Goal: Information Seeking & Learning: Learn about a topic

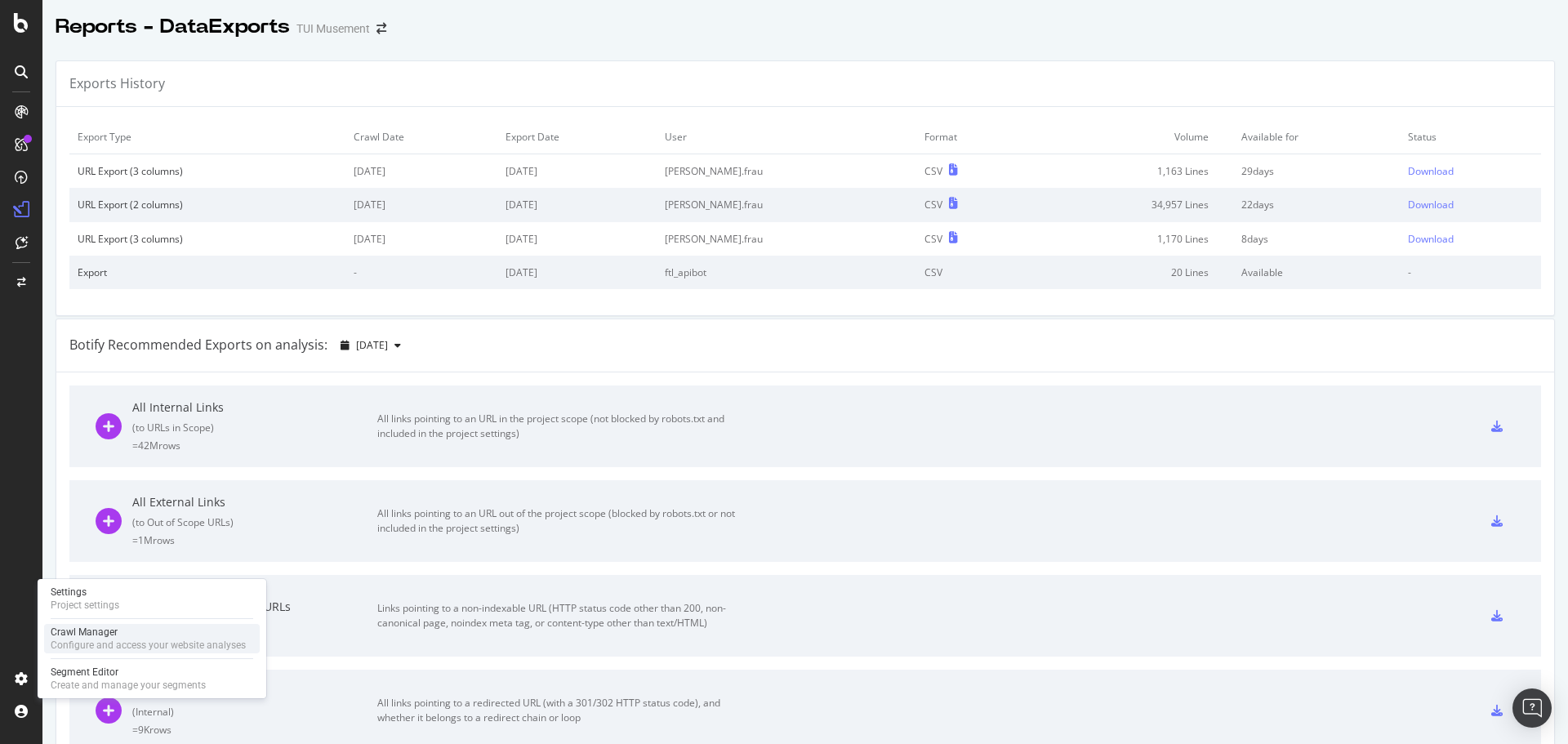
click at [131, 639] on div "Configure and access your website analyses" at bounding box center [148, 645] width 195 height 13
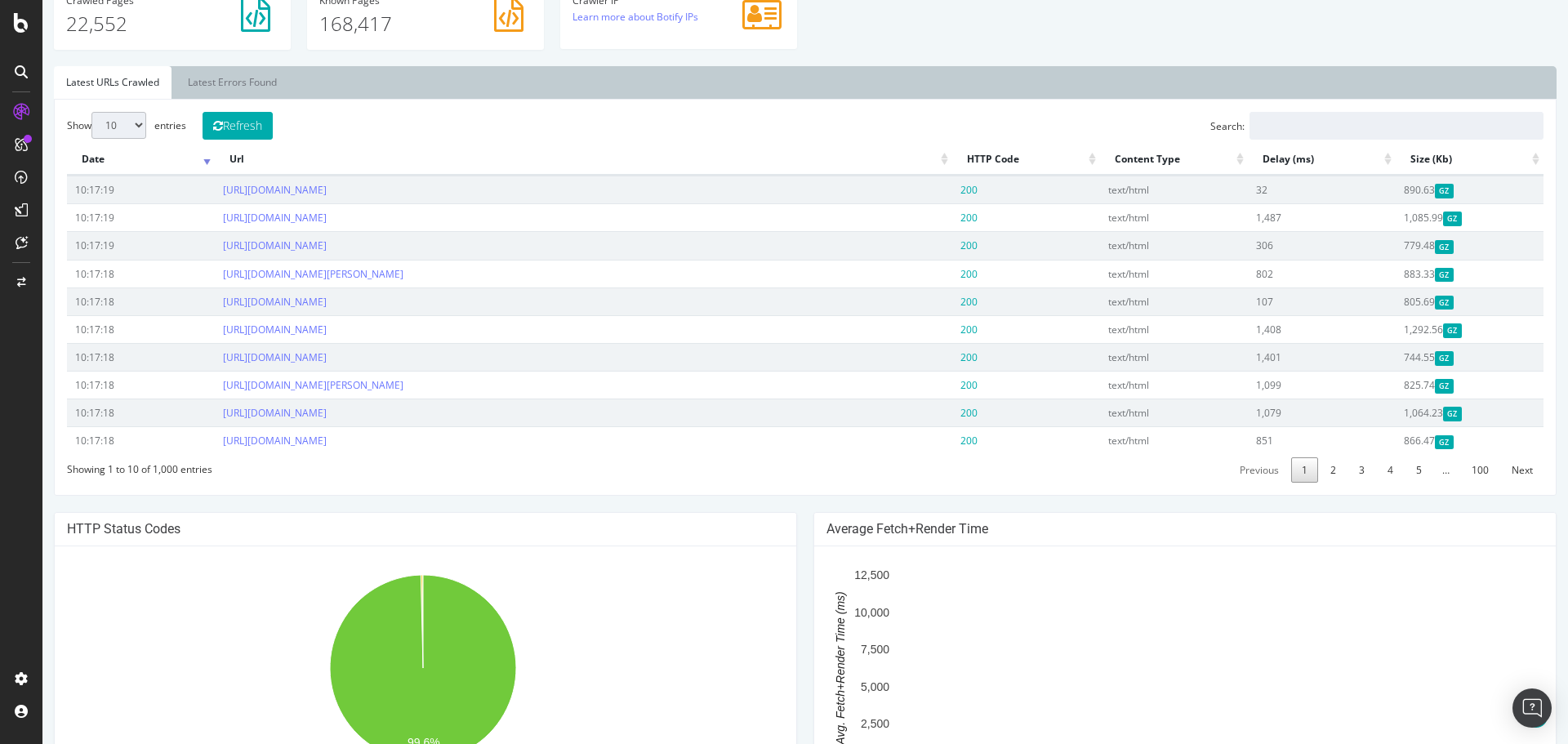
scroll to position [327, 0]
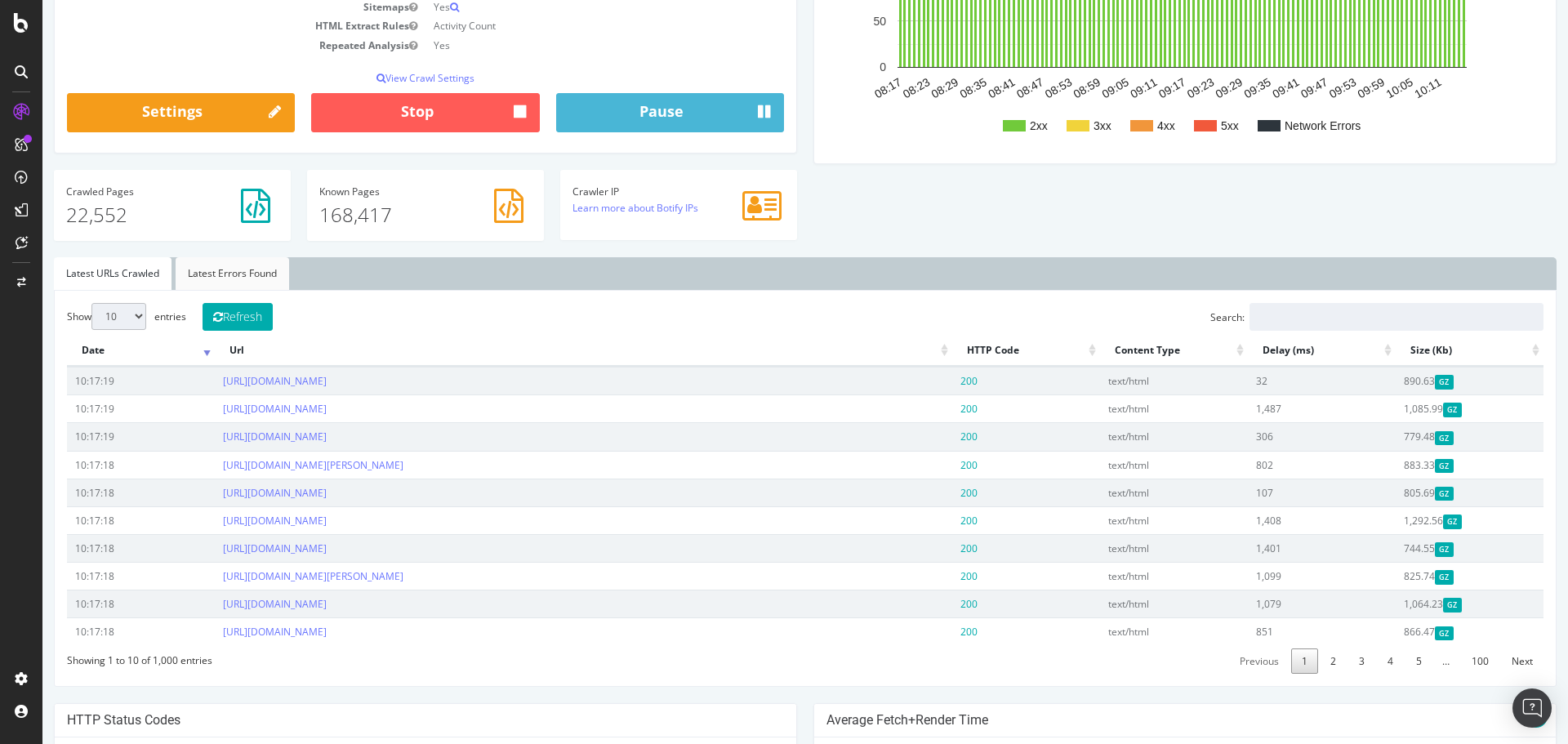
click at [203, 276] on link "Latest Errors Found" at bounding box center [233, 273] width 114 height 33
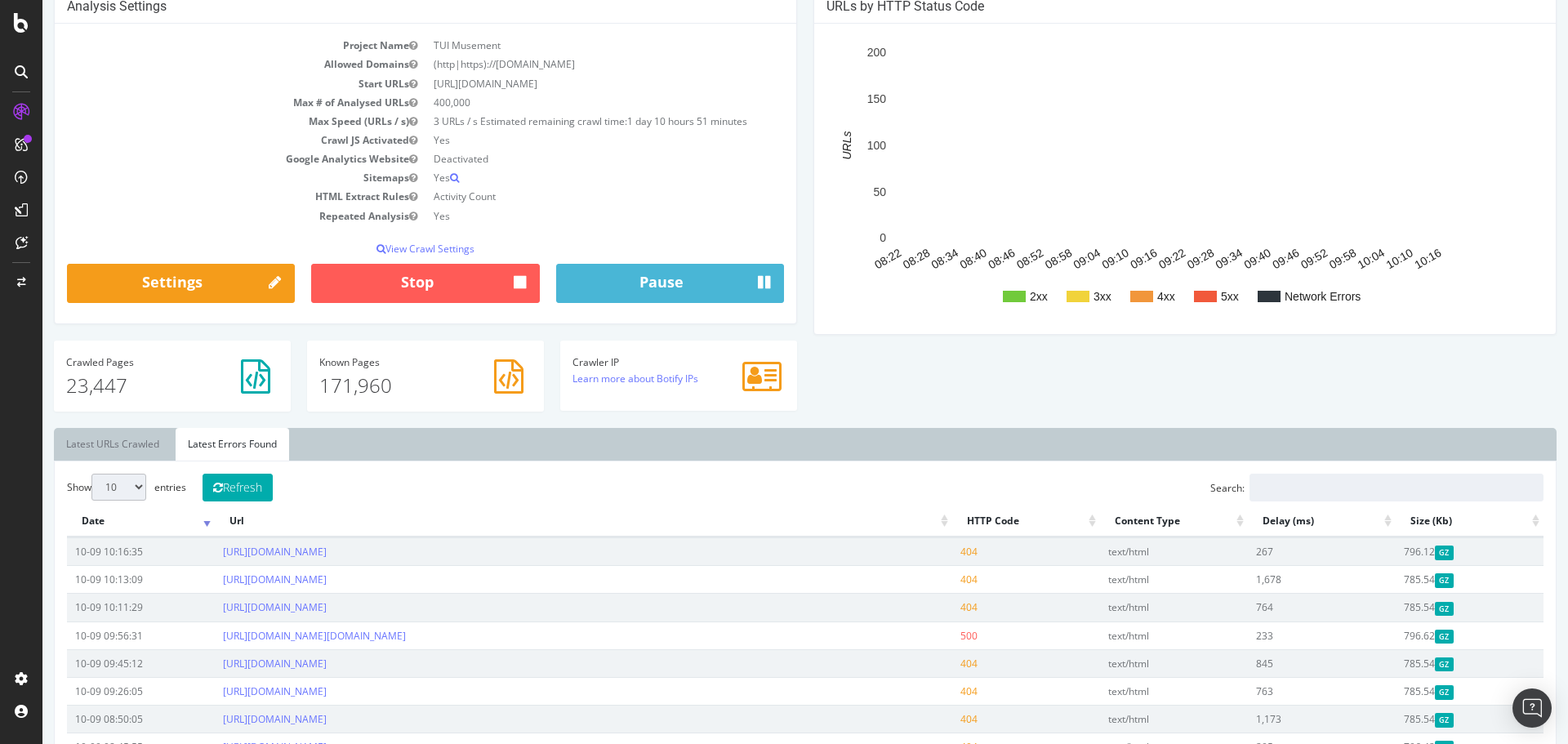
scroll to position [0, 0]
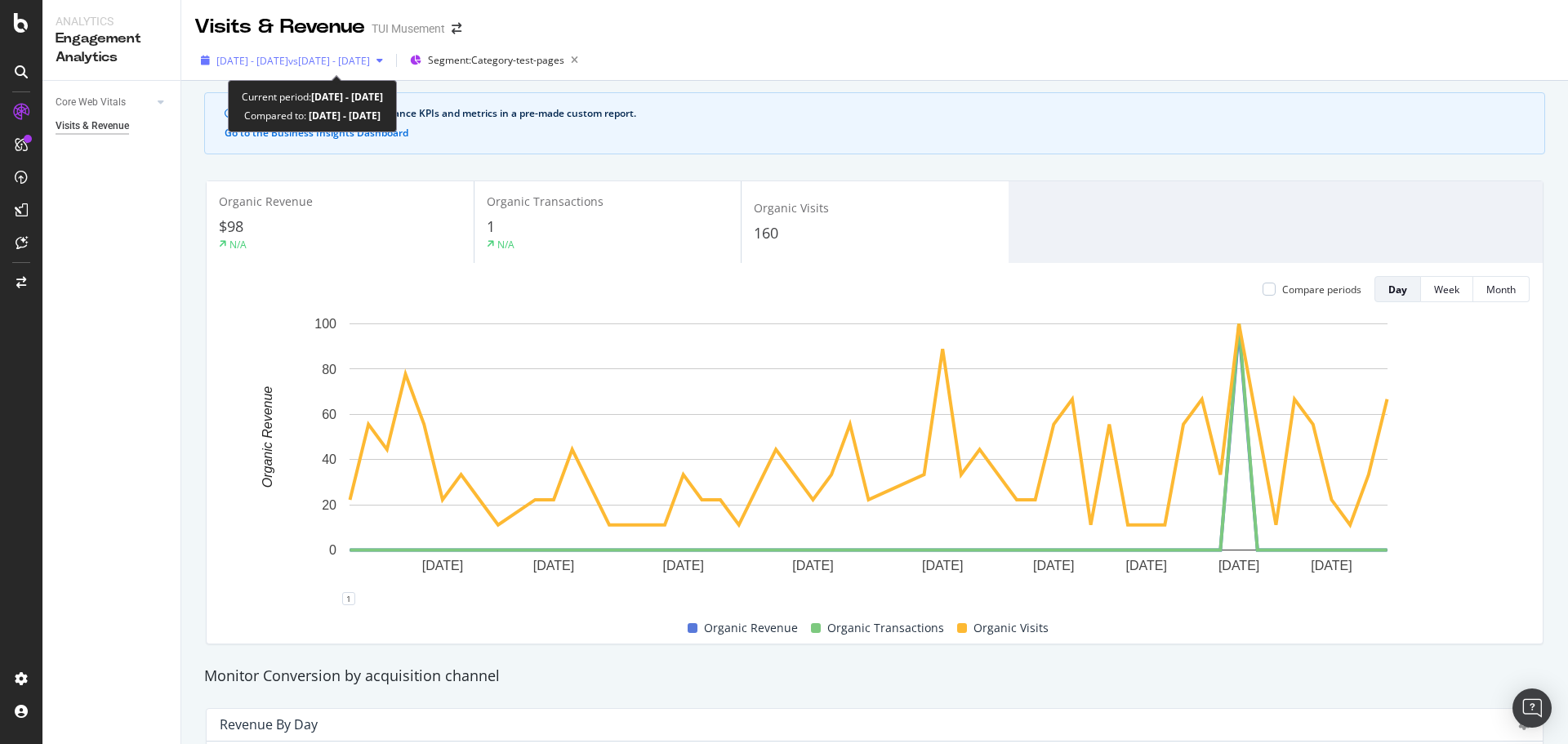
click at [287, 65] on span "2025 Aug. 1st - Sep. 26th" at bounding box center [252, 61] width 72 height 14
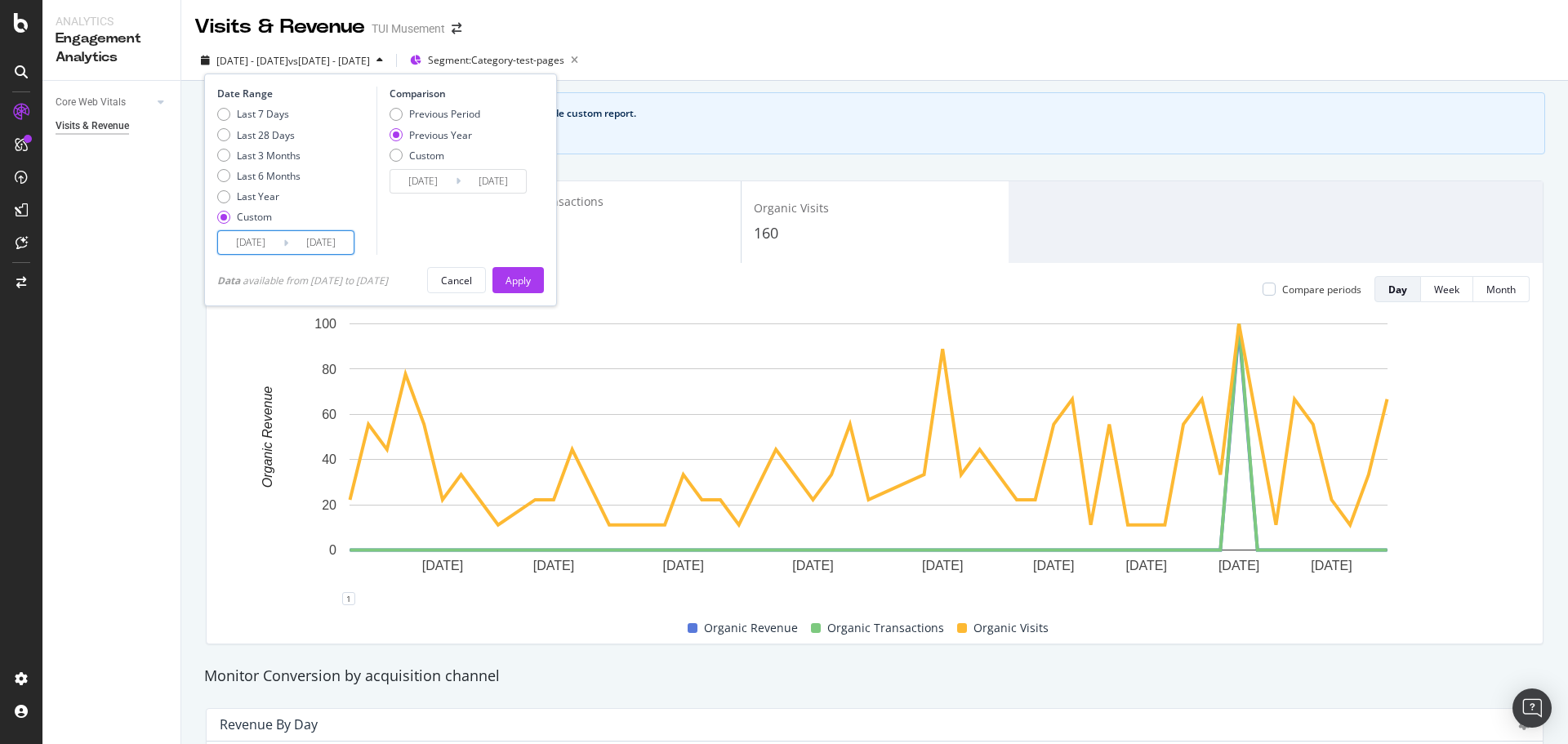
click at [324, 243] on input "2025/09/26" at bounding box center [320, 242] width 65 height 23
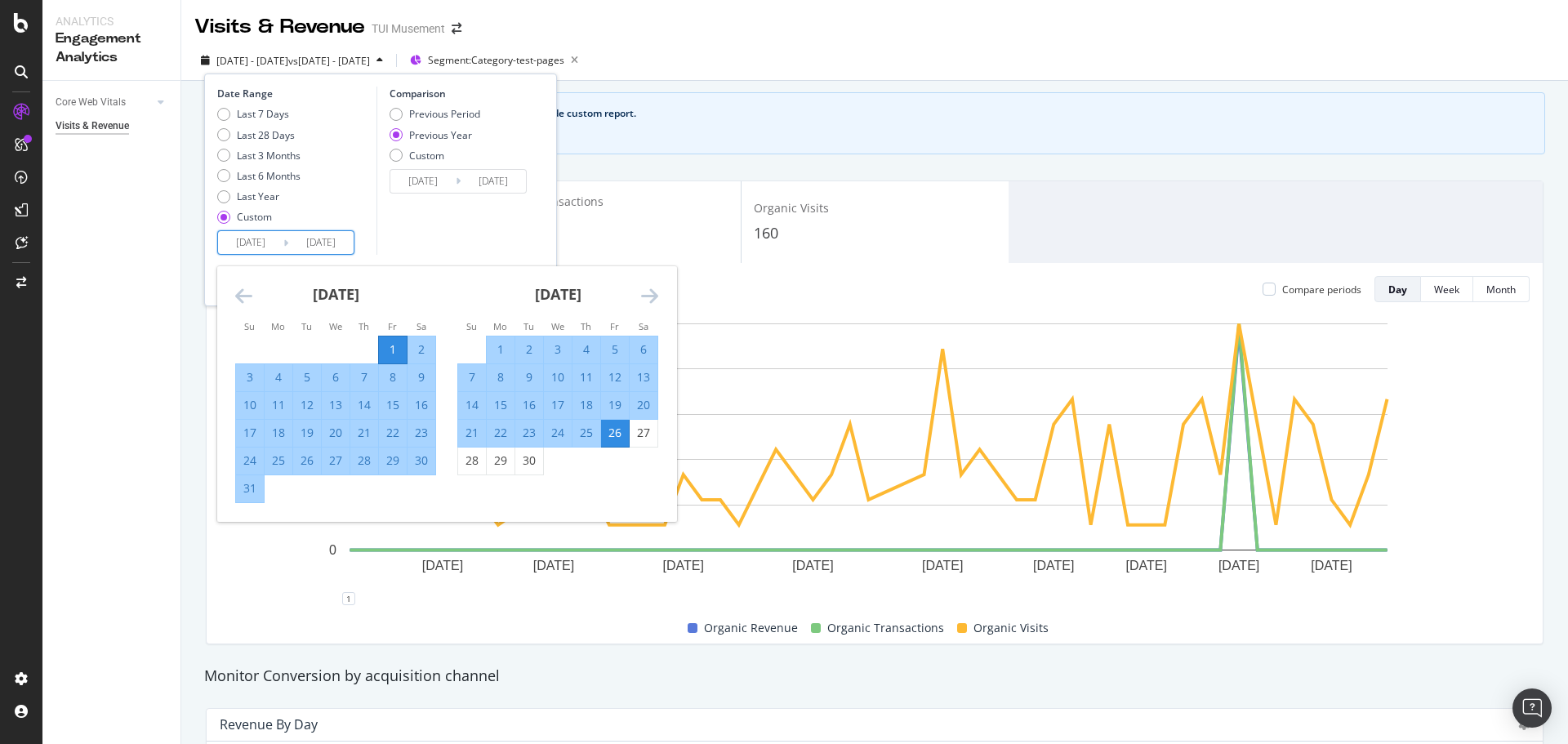
click at [652, 299] on icon "Move forward to switch to the next month." at bounding box center [649, 296] width 17 height 20
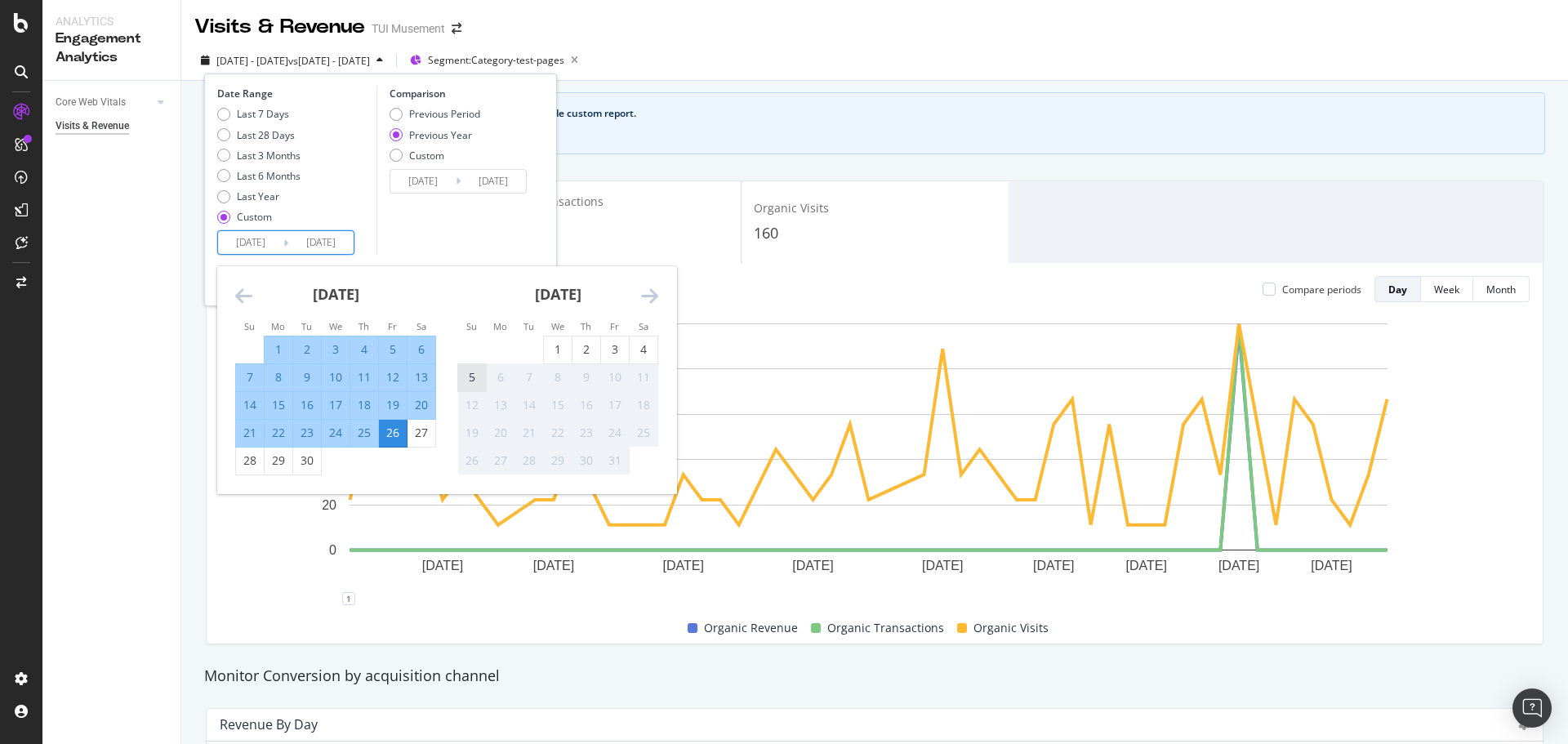
click at [471, 375] on div "5" at bounding box center [472, 377] width 28 height 16
type input "[DATE]"
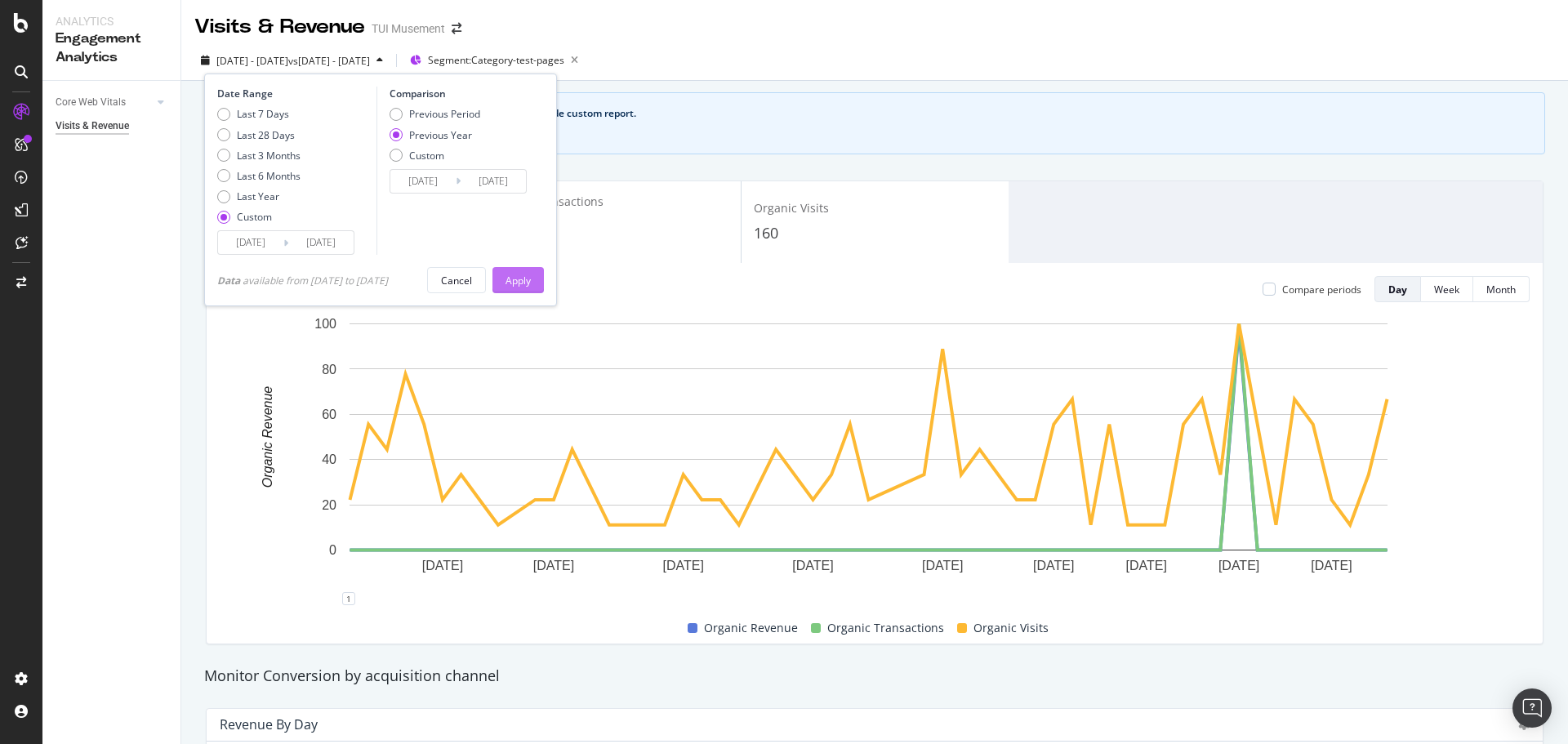
click at [526, 286] on div "Apply" at bounding box center [518, 281] width 25 height 14
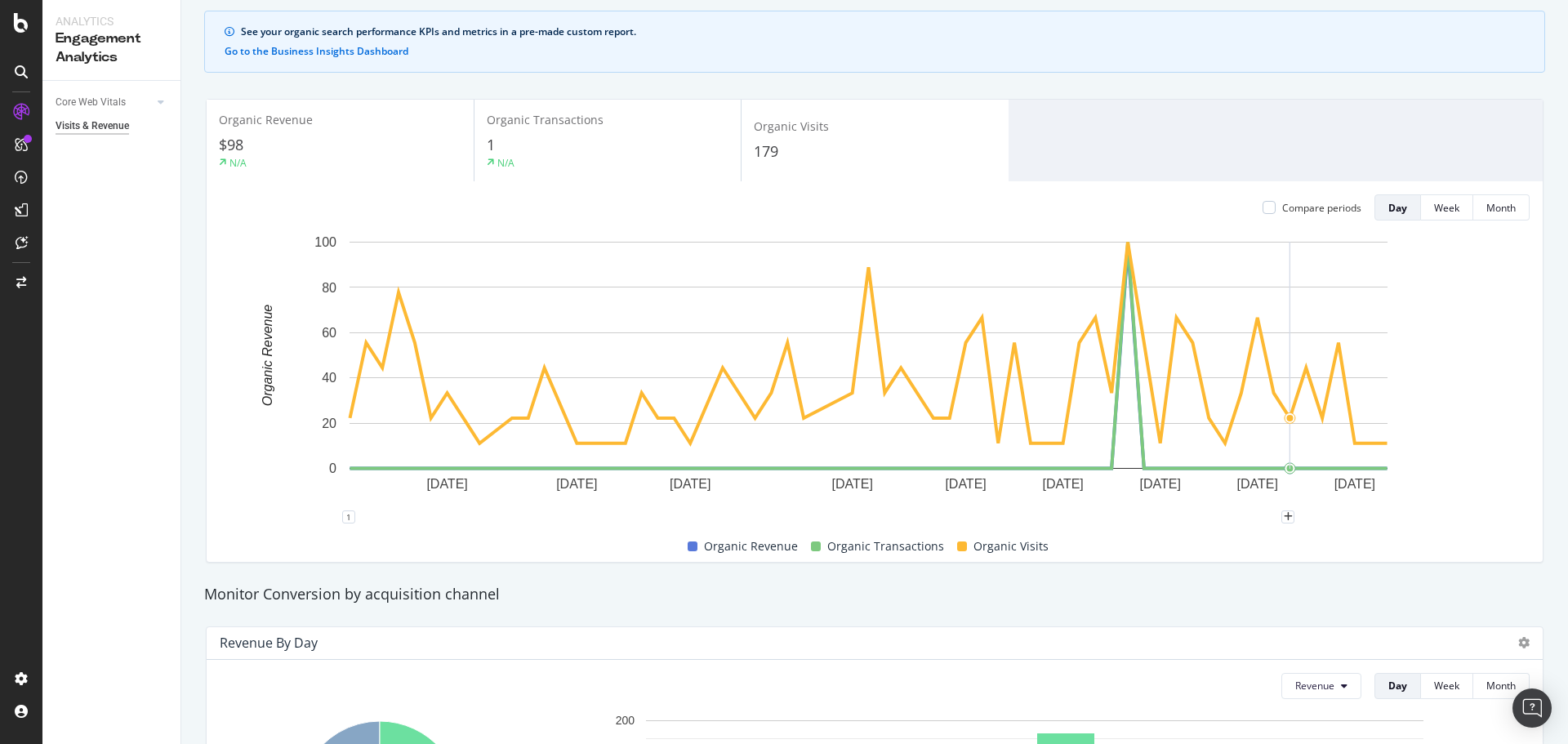
scroll to position [408, 0]
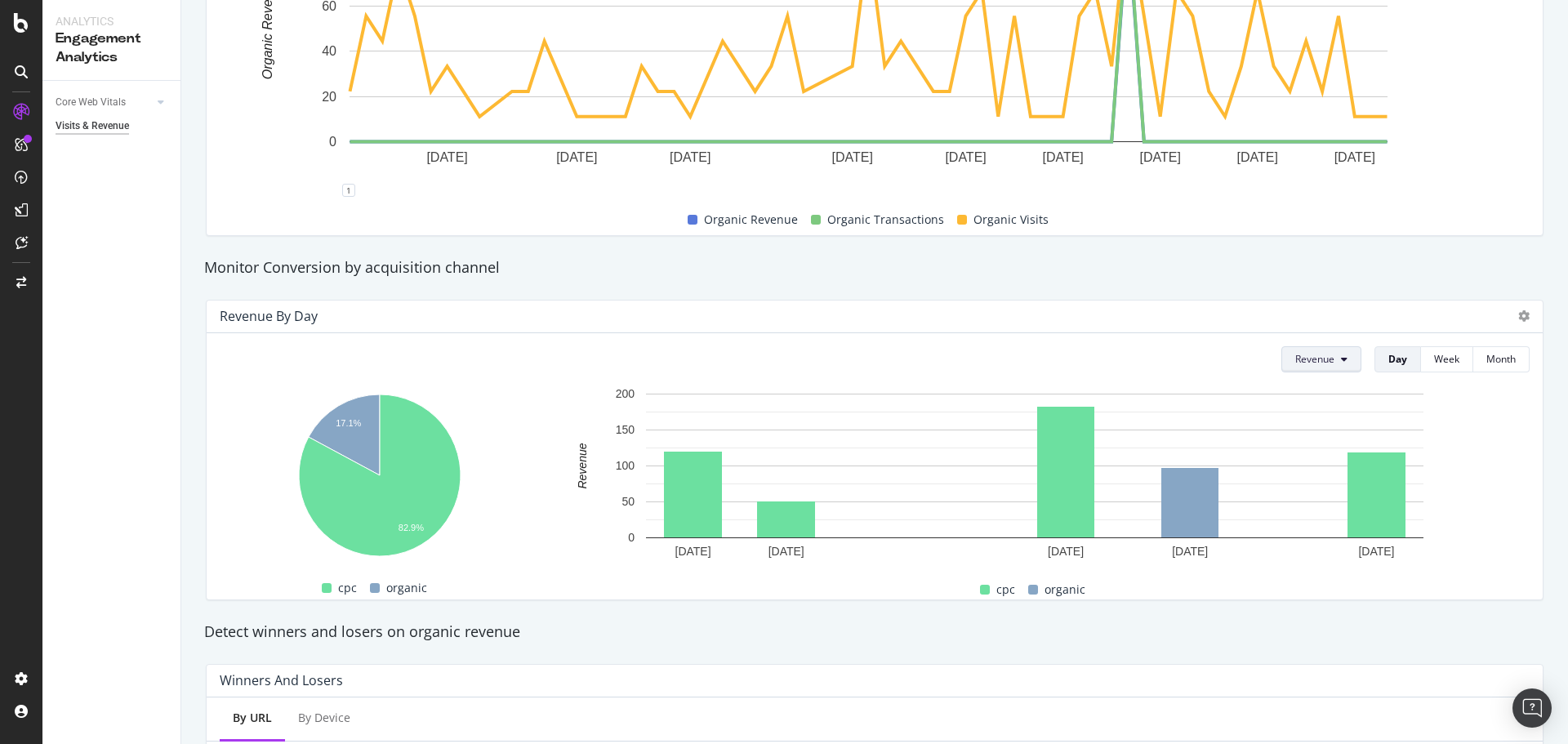
click at [1317, 358] on span "Revenue" at bounding box center [1314, 359] width 39 height 14
click at [1321, 272] on div "Monitor Conversion by acquisition channel" at bounding box center [874, 267] width 1357 height 21
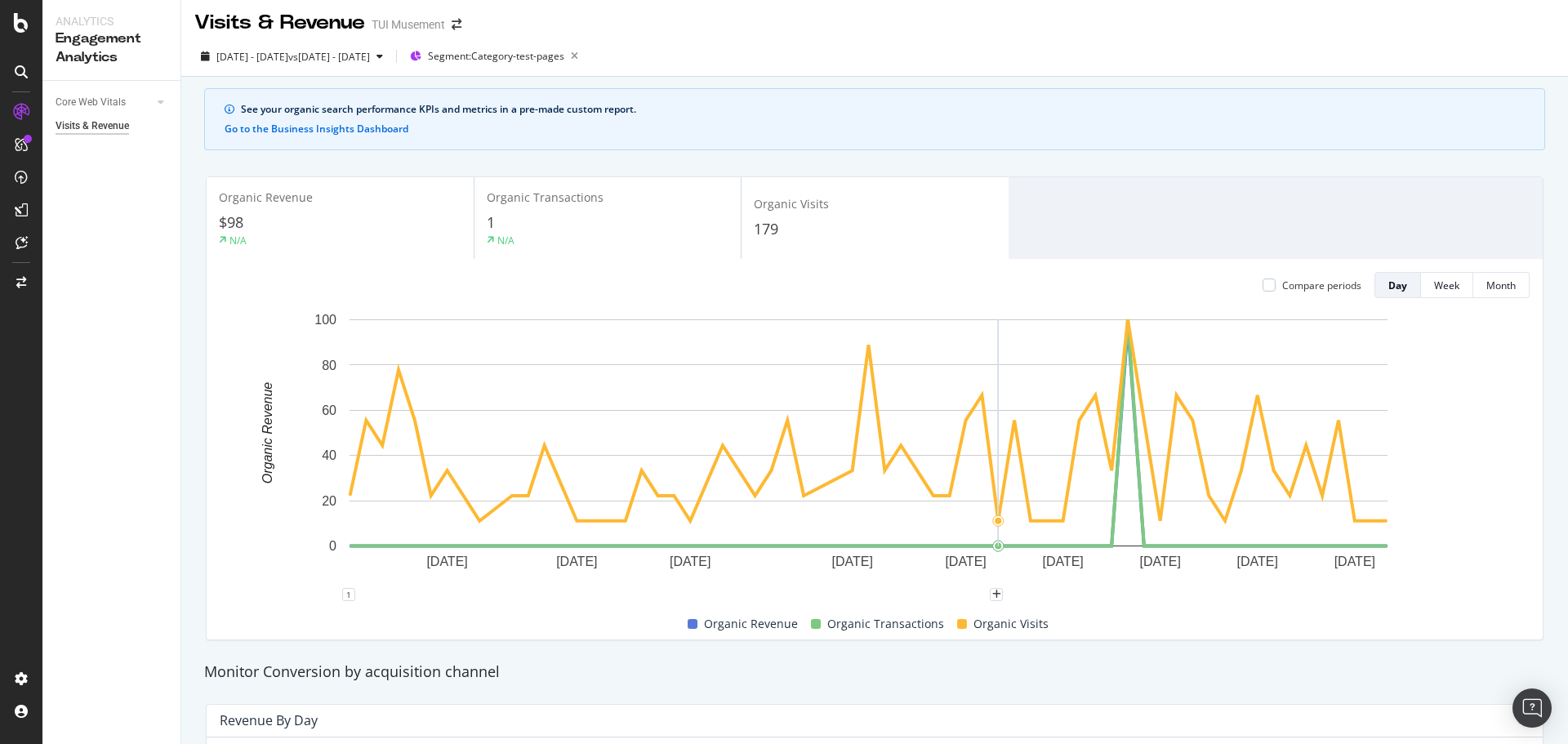
scroll to position [0, 0]
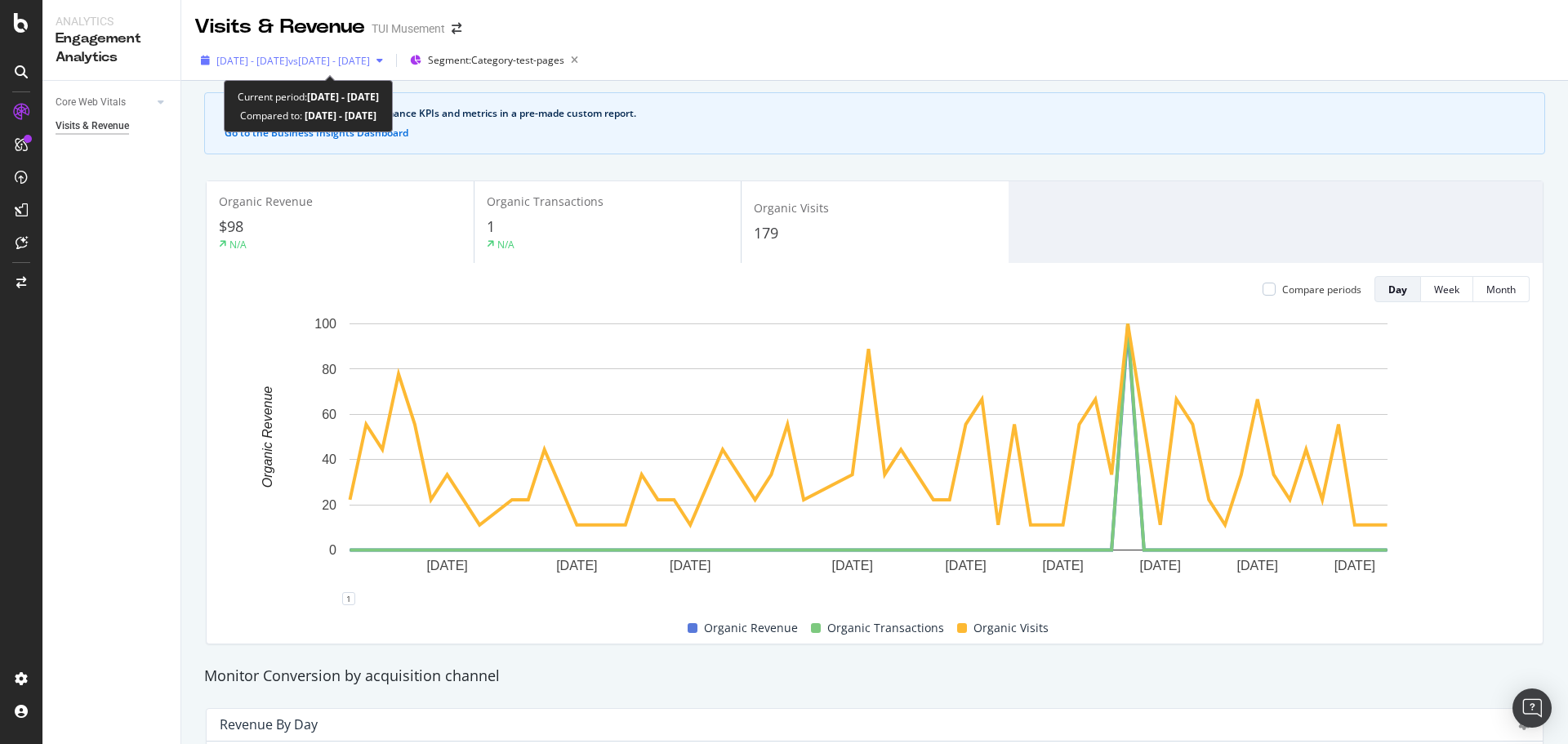
click at [370, 58] on span "vs 2024 Aug. 2nd - Oct. 6th" at bounding box center [329, 61] width 82 height 14
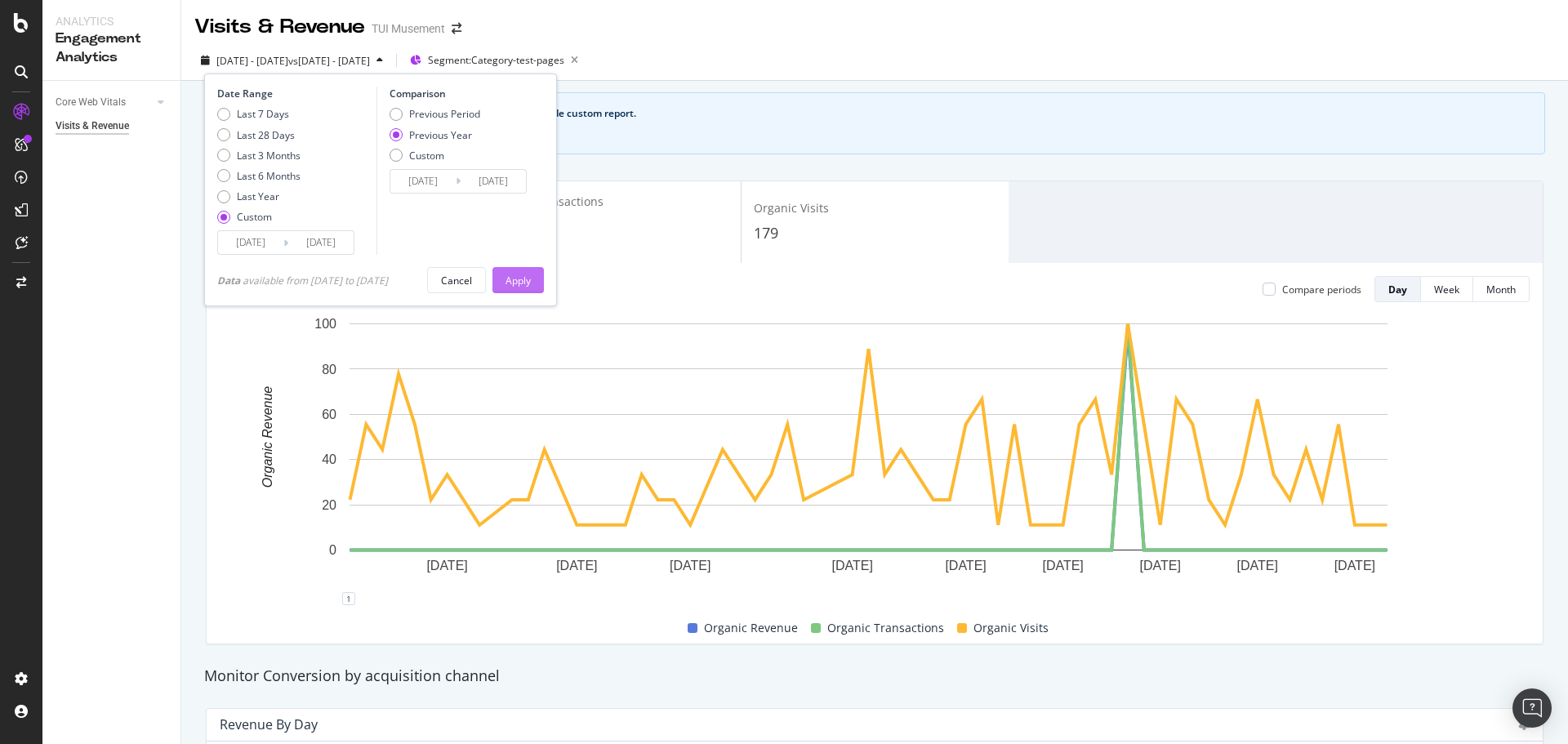
click at [544, 283] on button "Apply" at bounding box center [517, 280] width 51 height 26
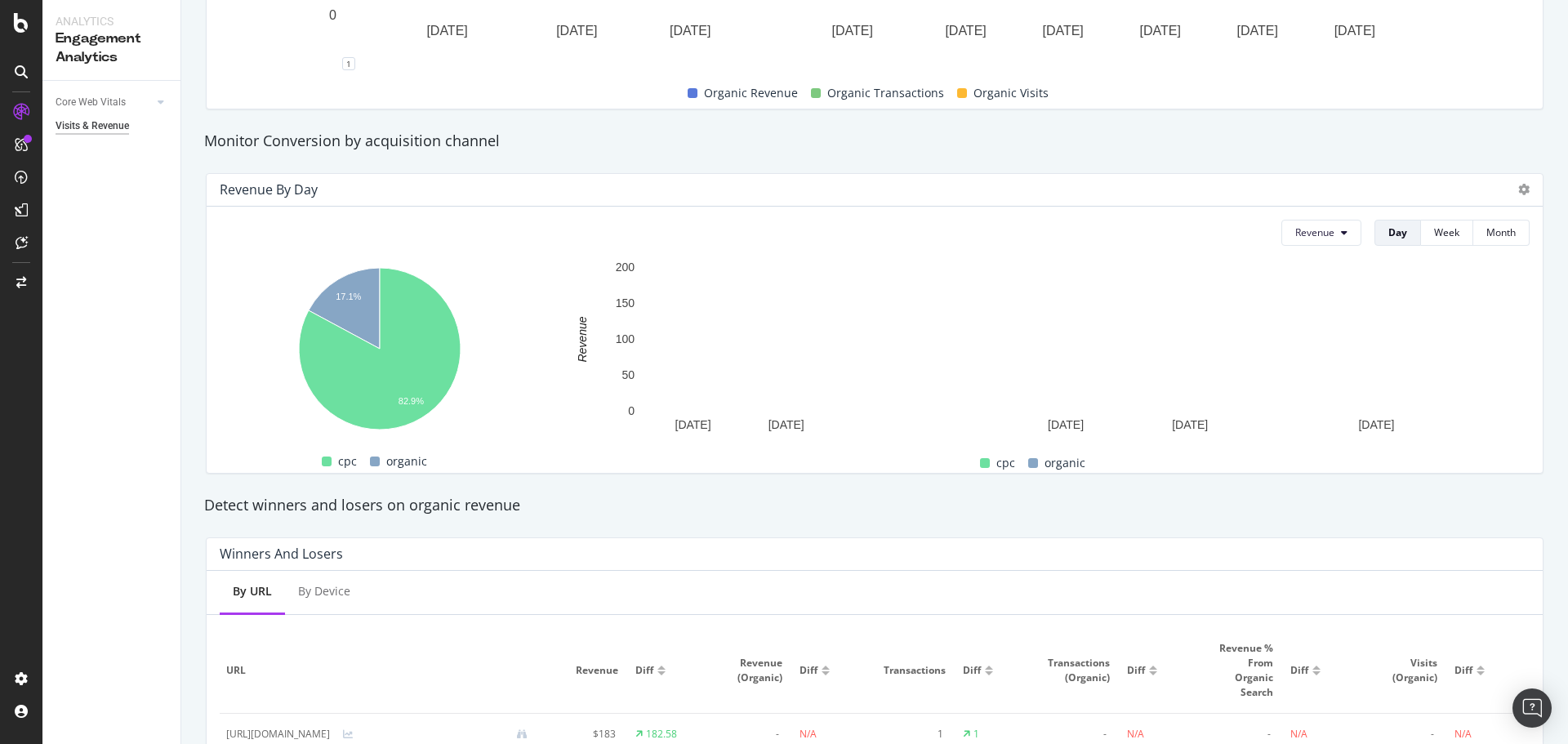
scroll to position [534, 0]
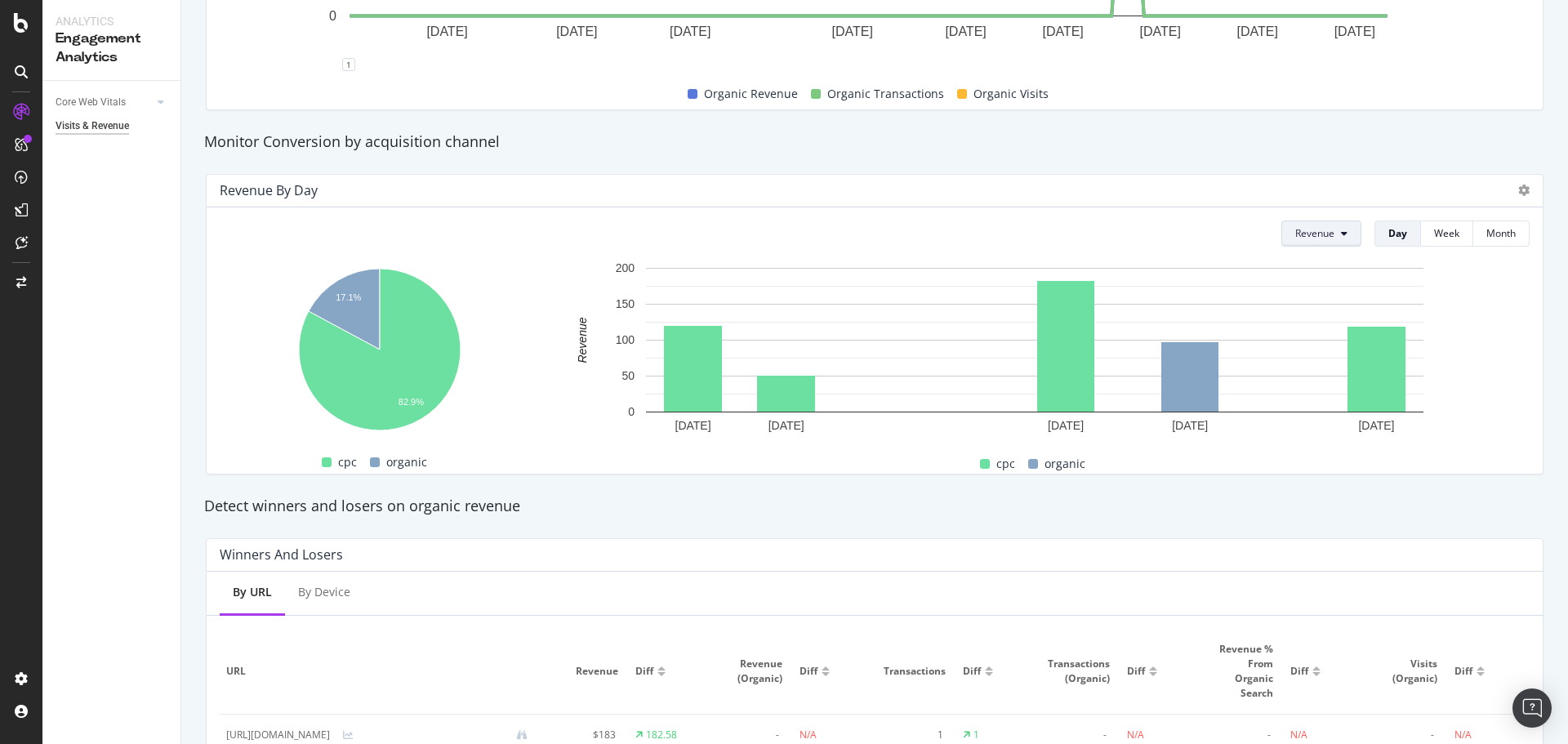
click at [1341, 234] on icon at bounding box center [1344, 234] width 7 height 10
click at [1345, 384] on span "No. of Visits" at bounding box center [1334, 387] width 104 height 15
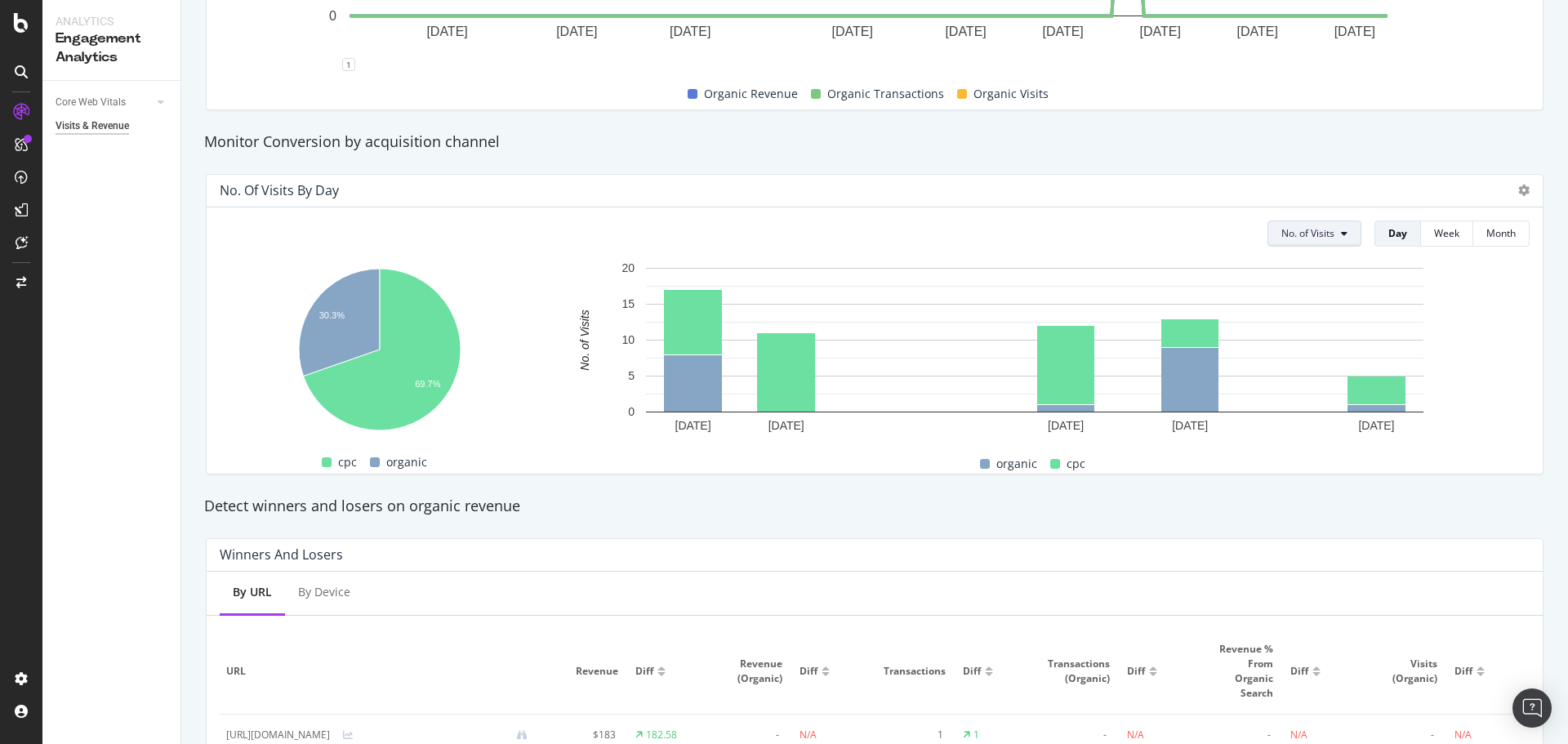
click at [1299, 230] on span "No. of Visits" at bounding box center [1307, 233] width 53 height 14
click at [1332, 328] on span "Transactions" at bounding box center [1320, 326] width 104 height 15
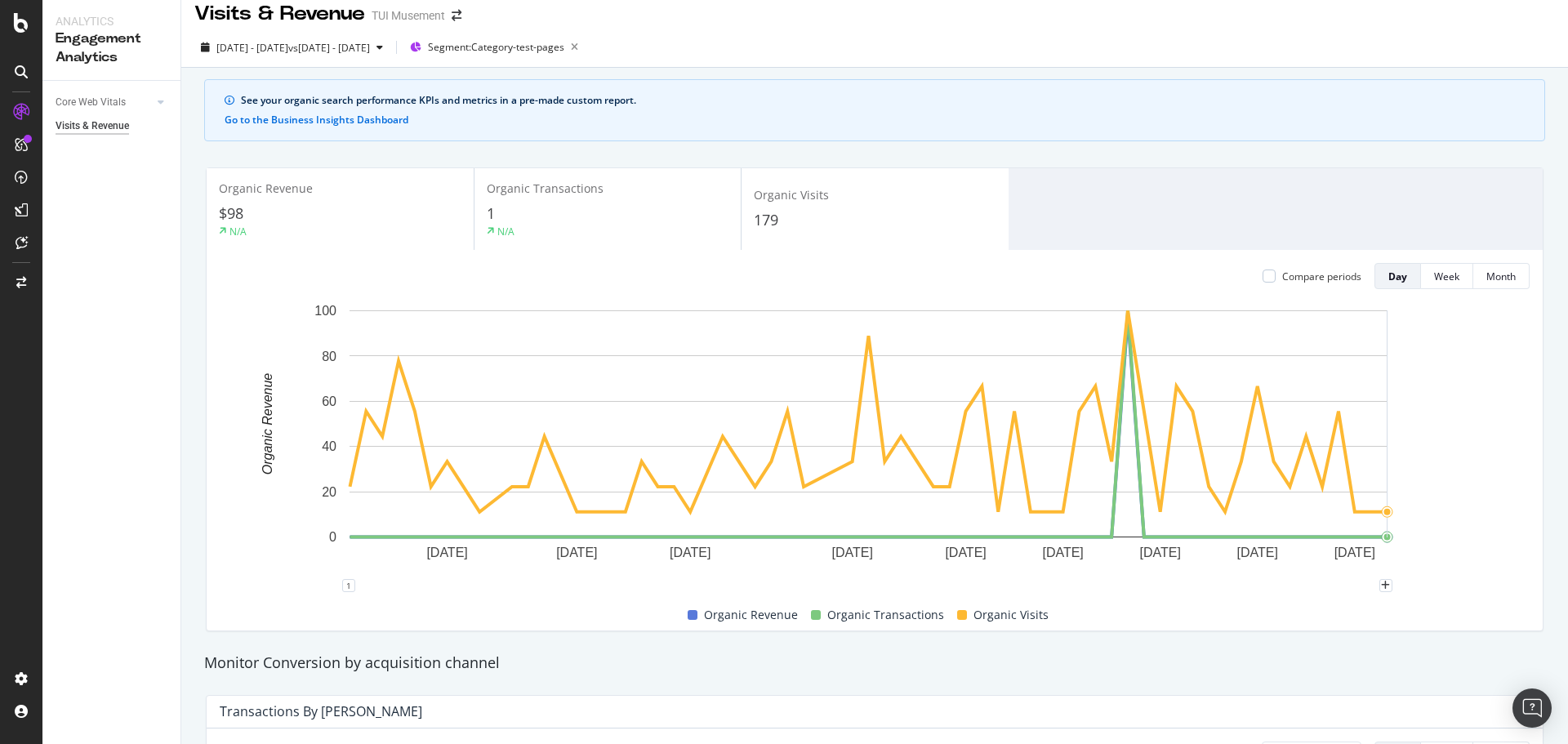
scroll to position [0, 0]
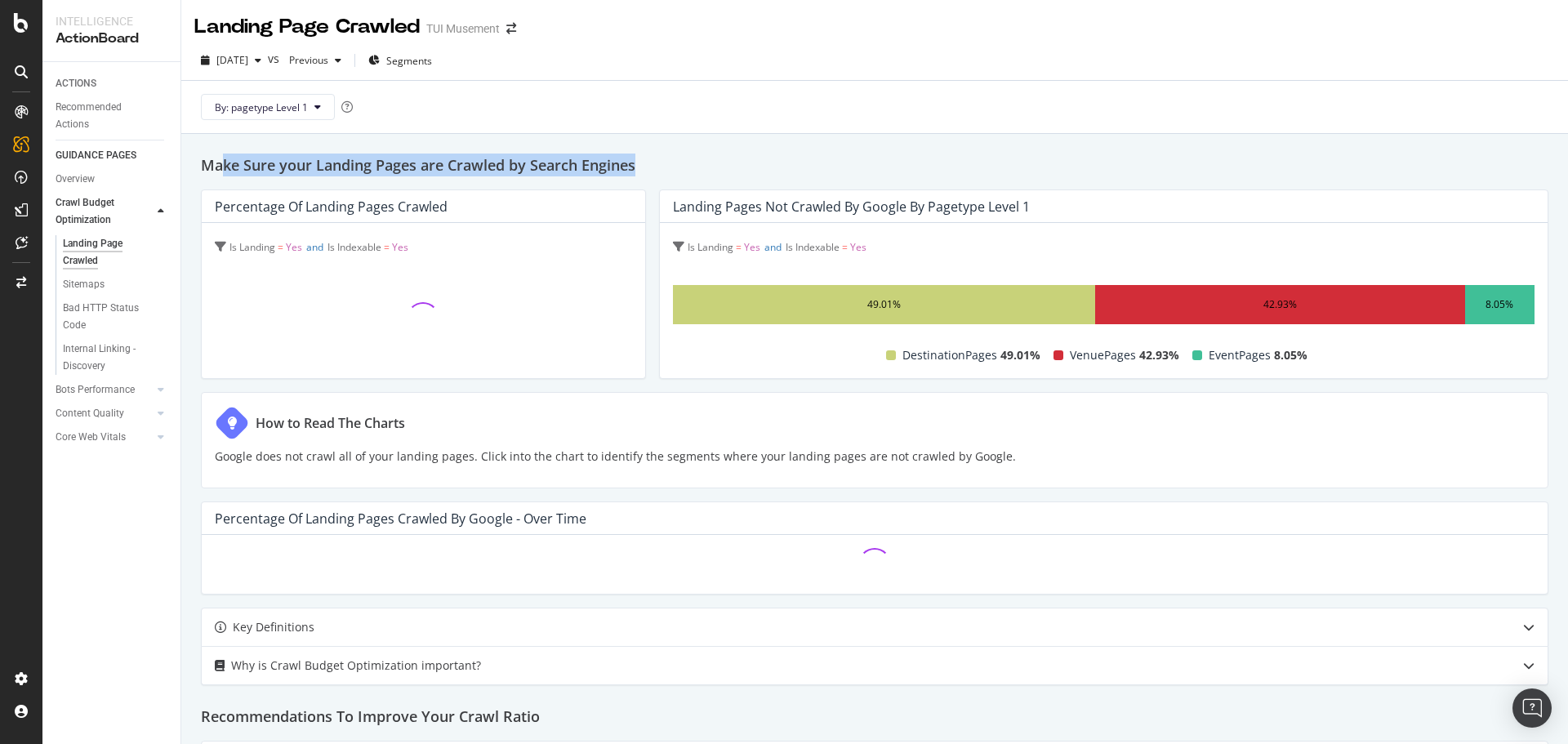
drag, startPoint x: 670, startPoint y: 160, endPoint x: 223, endPoint y: 170, distance: 446.8
click at [223, 170] on h2 "Make Sure your Landing Pages are Crawled by Search Engines" at bounding box center [875, 165] width 1348 height 23
click at [733, 151] on div "Make Sure your Landing Pages are Crawled by Search Engines Percentage of Landin…" at bounding box center [874, 725] width 1387 height 1182
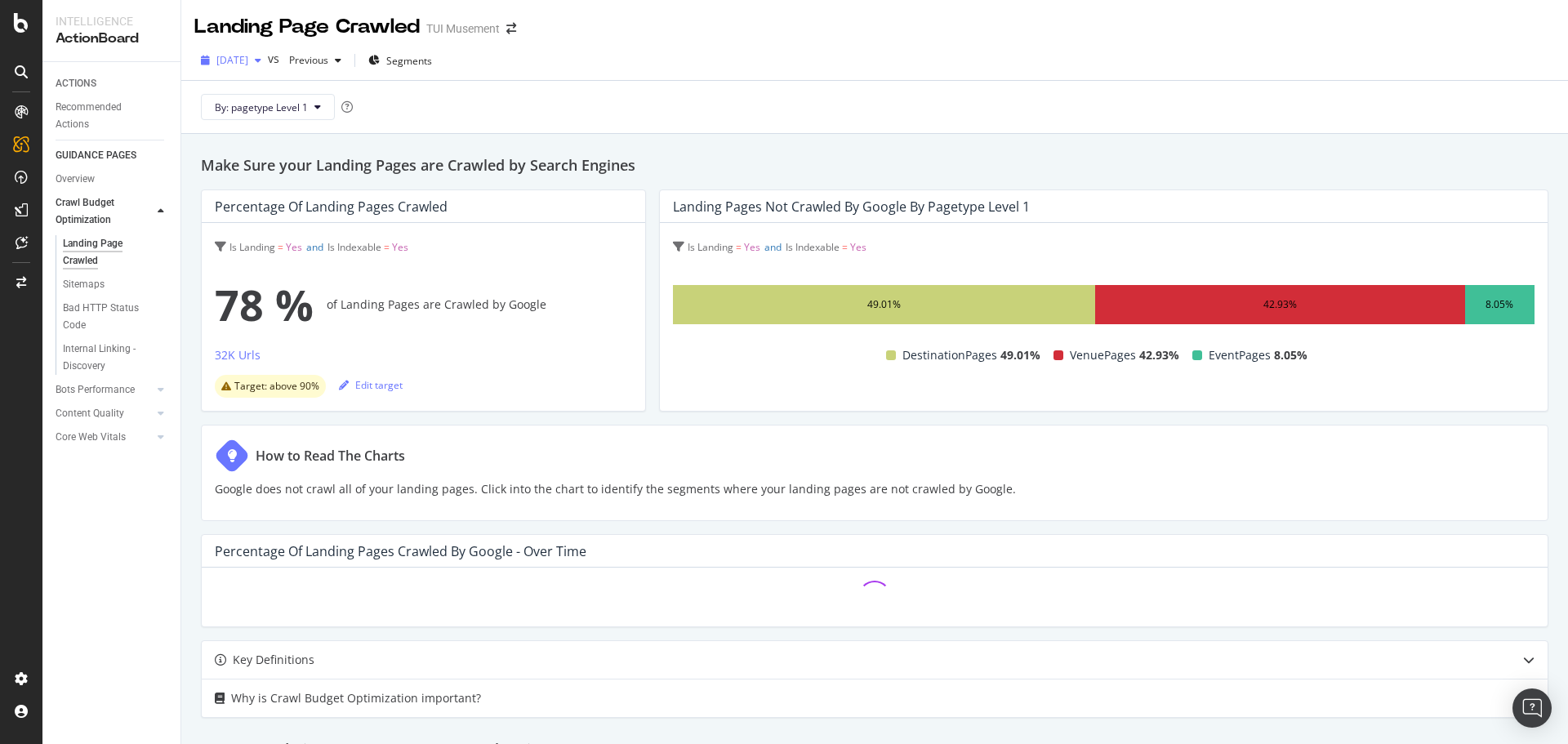
click at [248, 64] on span "2025 Sep. 29th" at bounding box center [232, 60] width 32 height 14
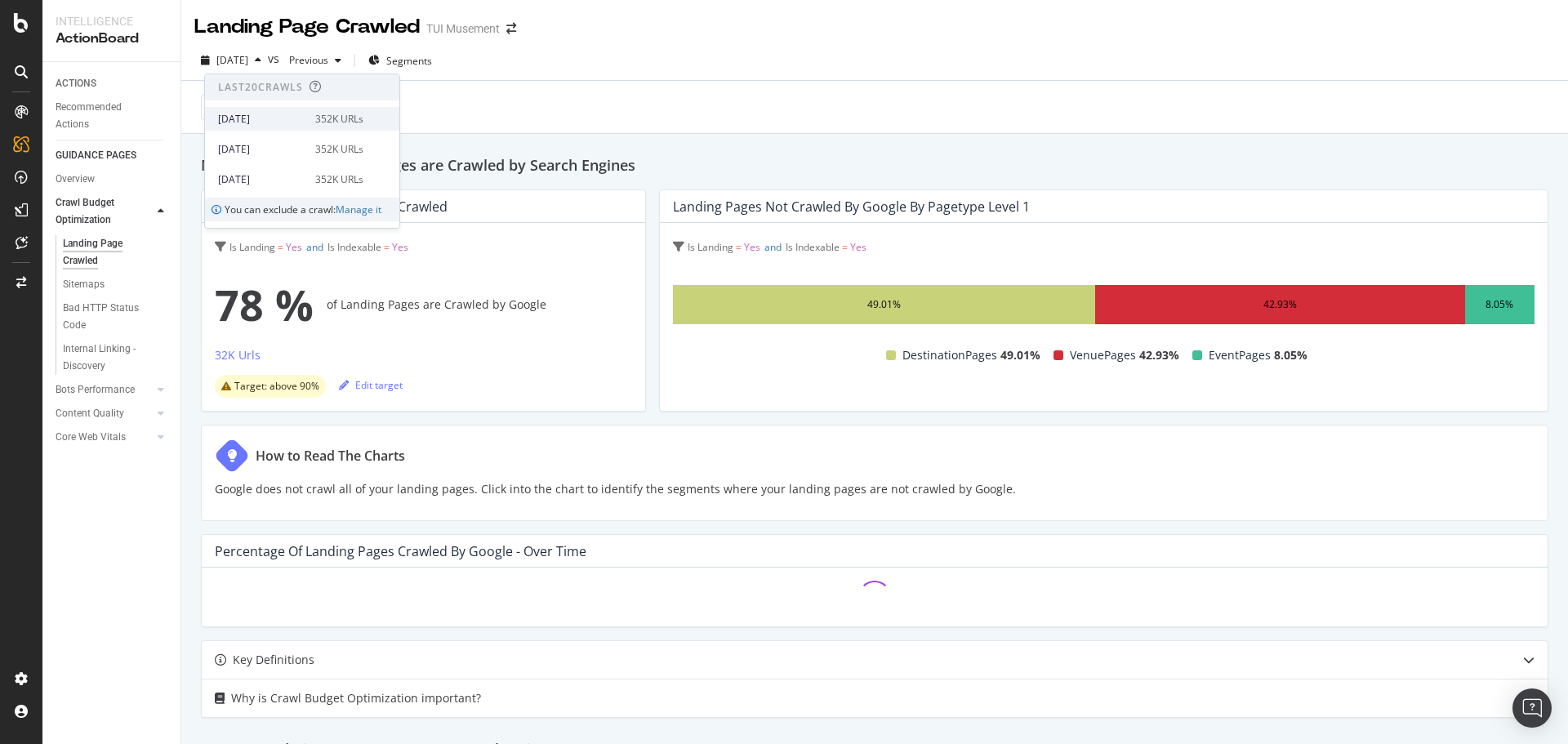
click at [351, 119] on div "352K URLs" at bounding box center [339, 119] width 48 height 15
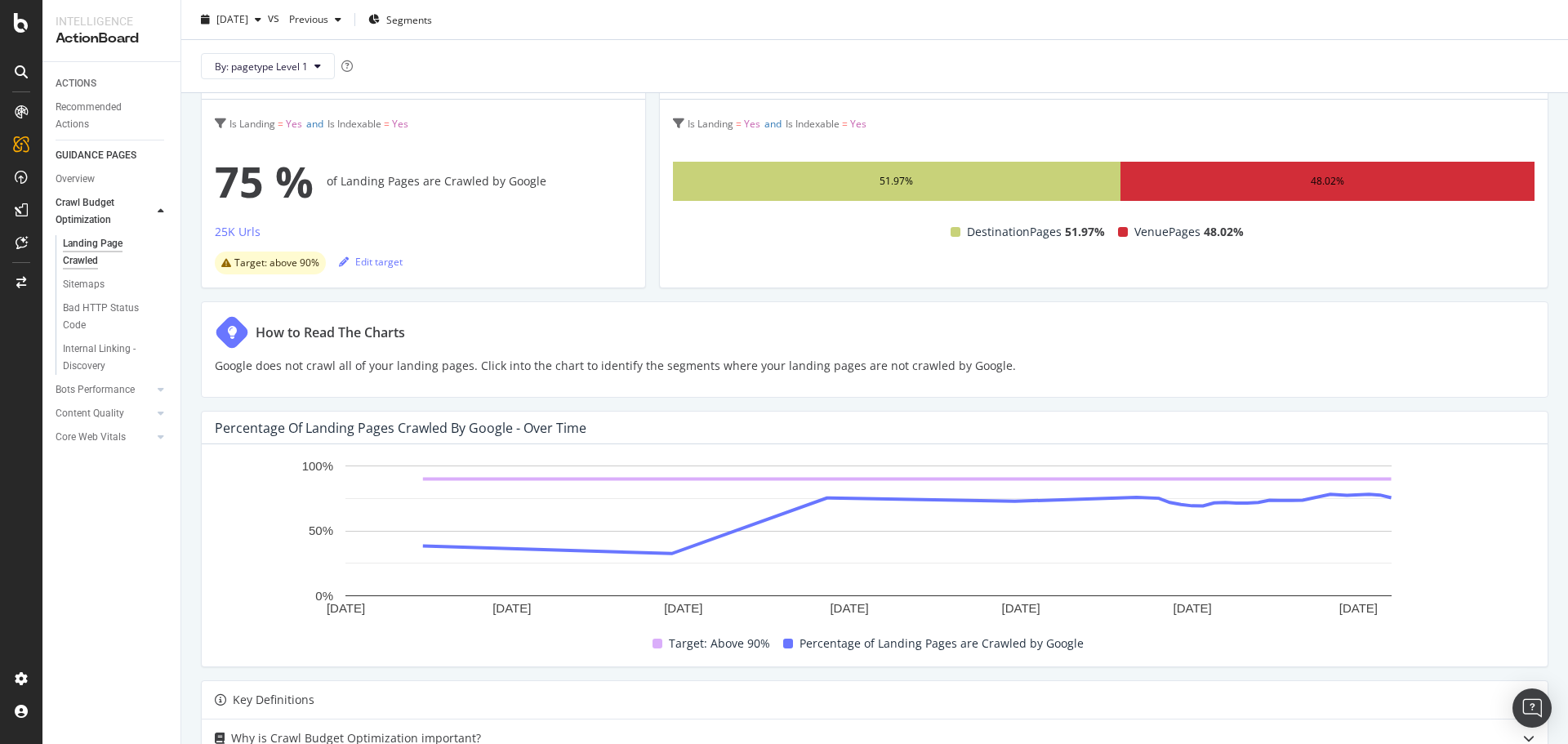
scroll to position [245, 0]
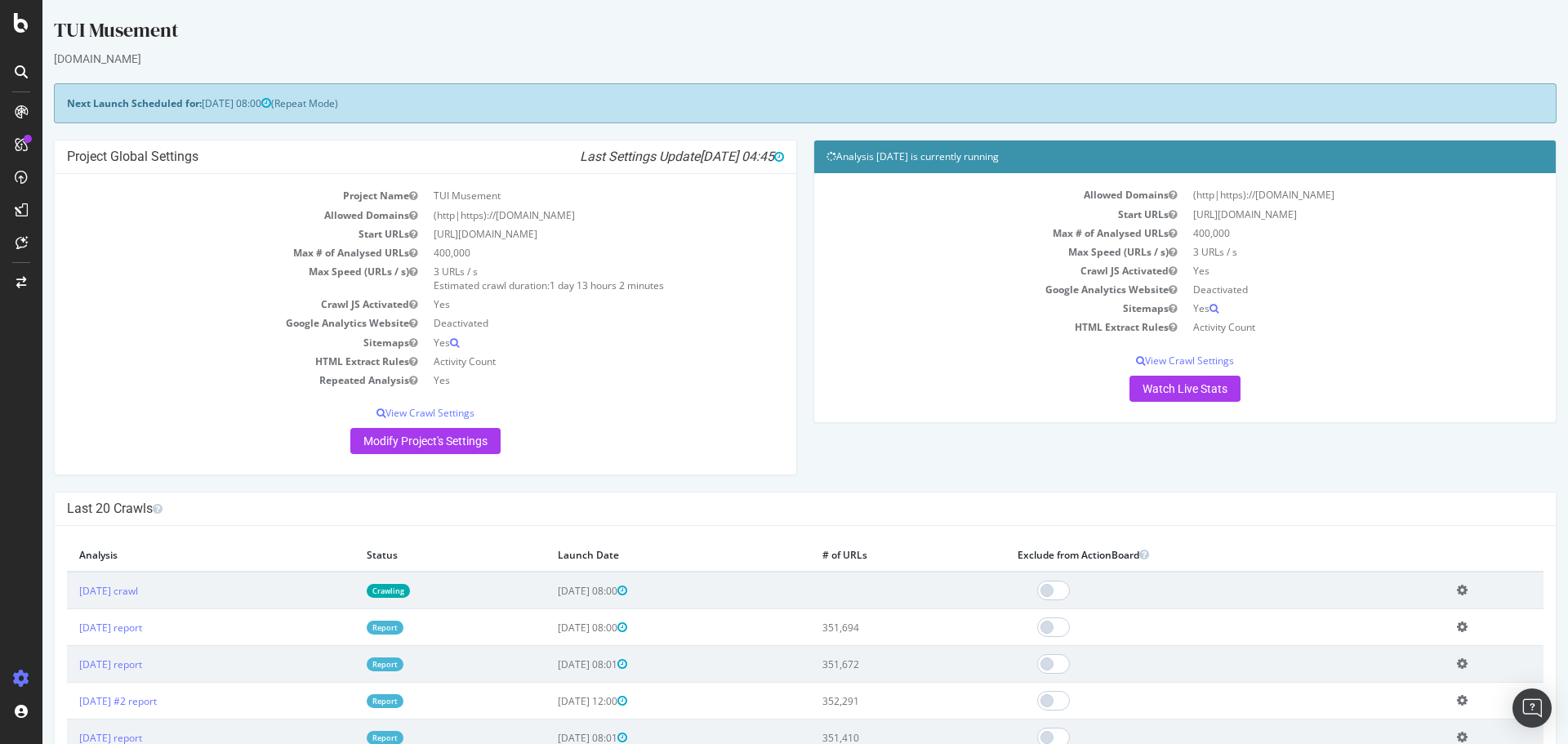
click at [1174, 368] on div "Allowed Domains (http|https)://www.tuimusement.com Start URLs https://www.tuimu…" at bounding box center [1184, 293] width 717 height 216
click at [1189, 388] on link "Watch Live Stats" at bounding box center [1184, 389] width 111 height 26
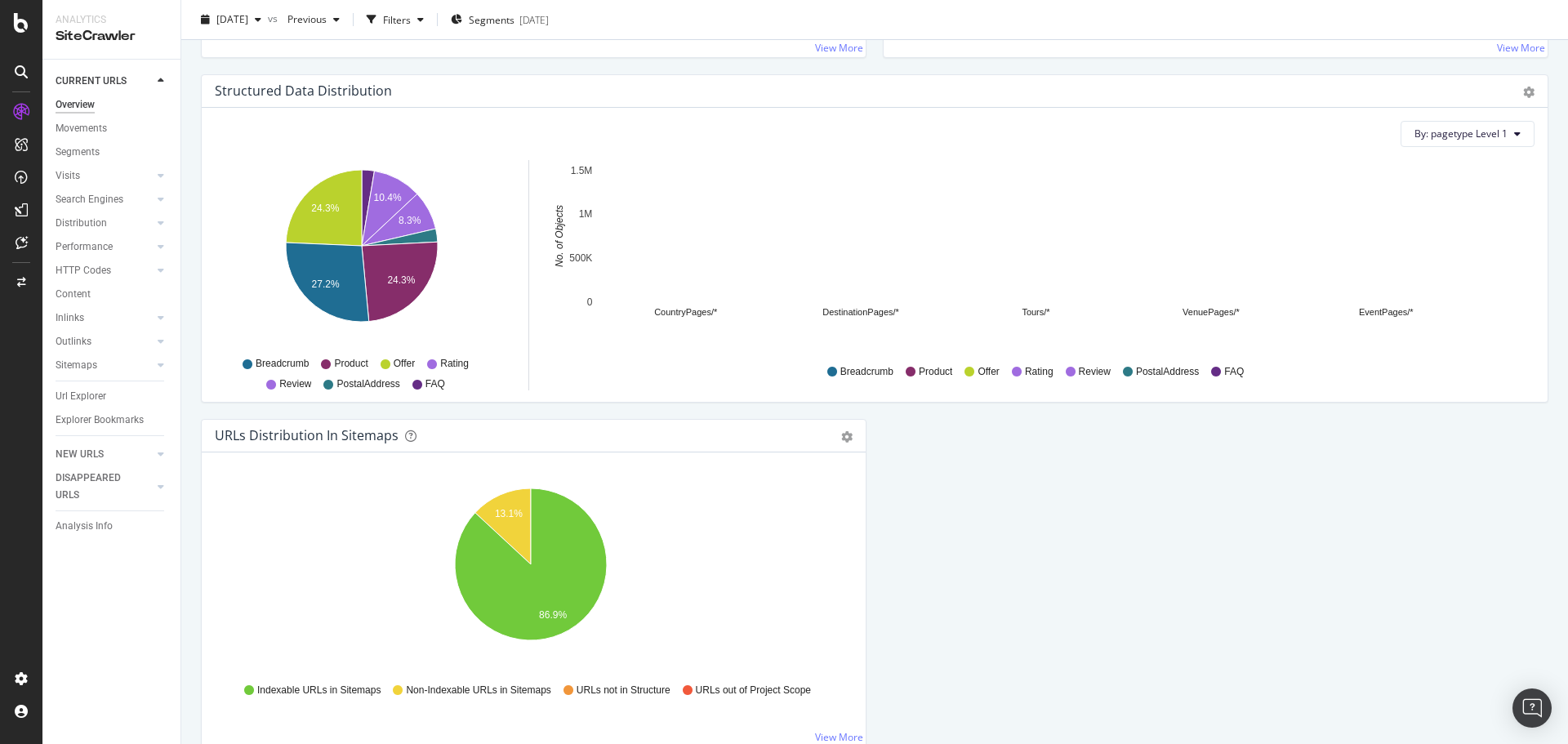
scroll to position [1552, 0]
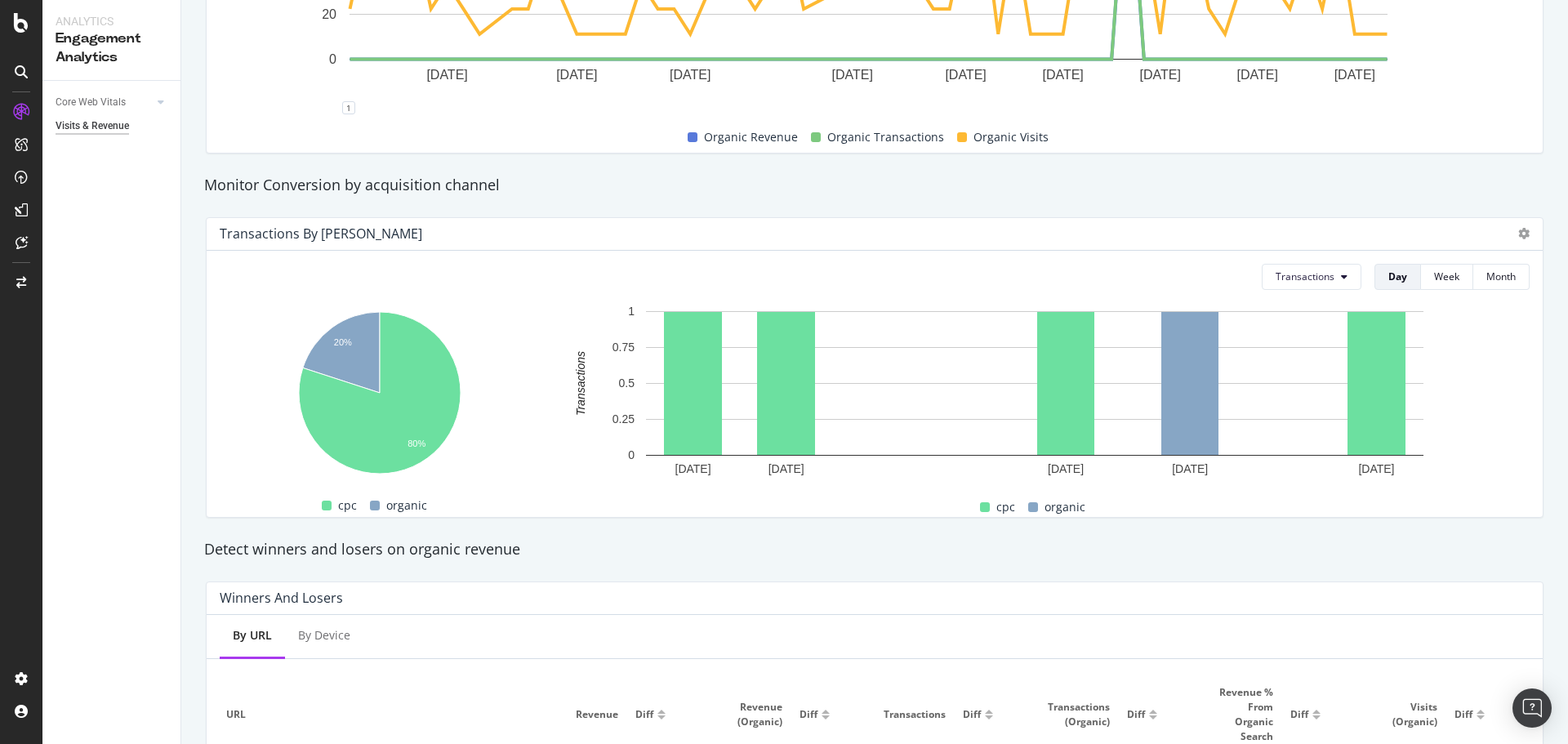
scroll to position [452, 0]
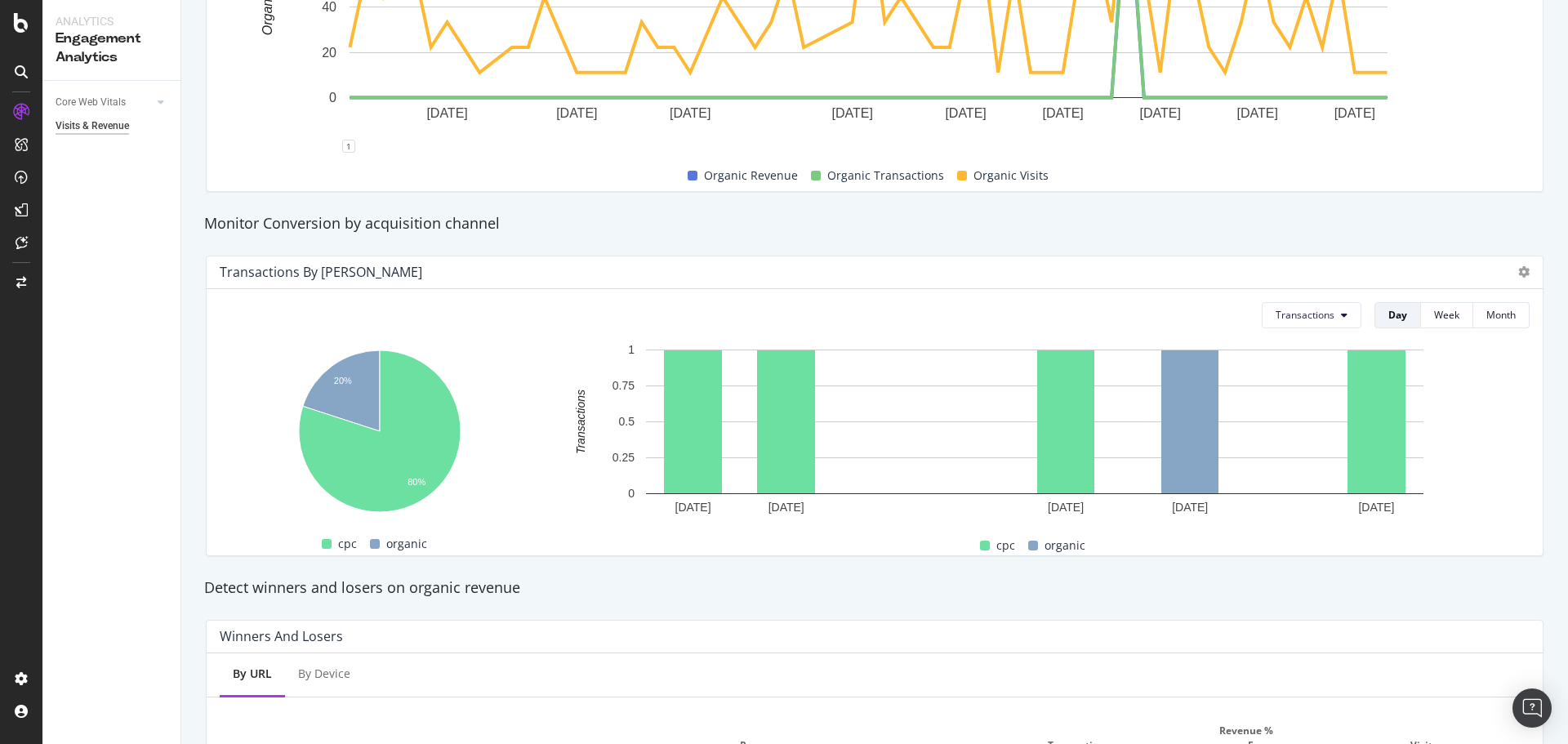
click at [1517, 267] on div "Transactions by [PERSON_NAME]" at bounding box center [875, 272] width 1336 height 33
click at [1518, 270] on div "Transactions by [PERSON_NAME]" at bounding box center [875, 272] width 1336 height 33
click at [1518, 271] on icon at bounding box center [1523, 271] width 11 height 11
click at [1286, 223] on div "Monitor Conversion by acquisition channel" at bounding box center [874, 223] width 1357 height 21
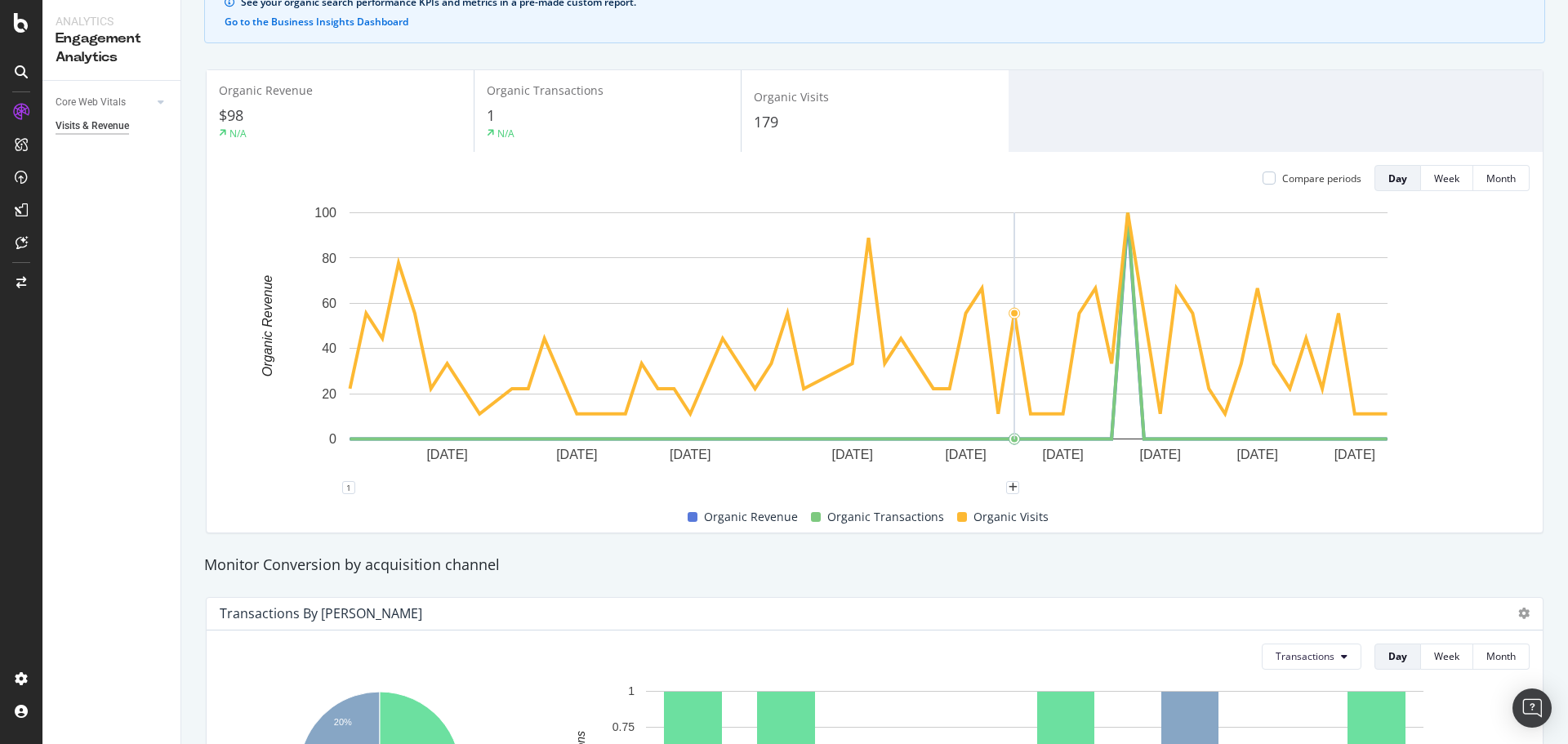
scroll to position [0, 0]
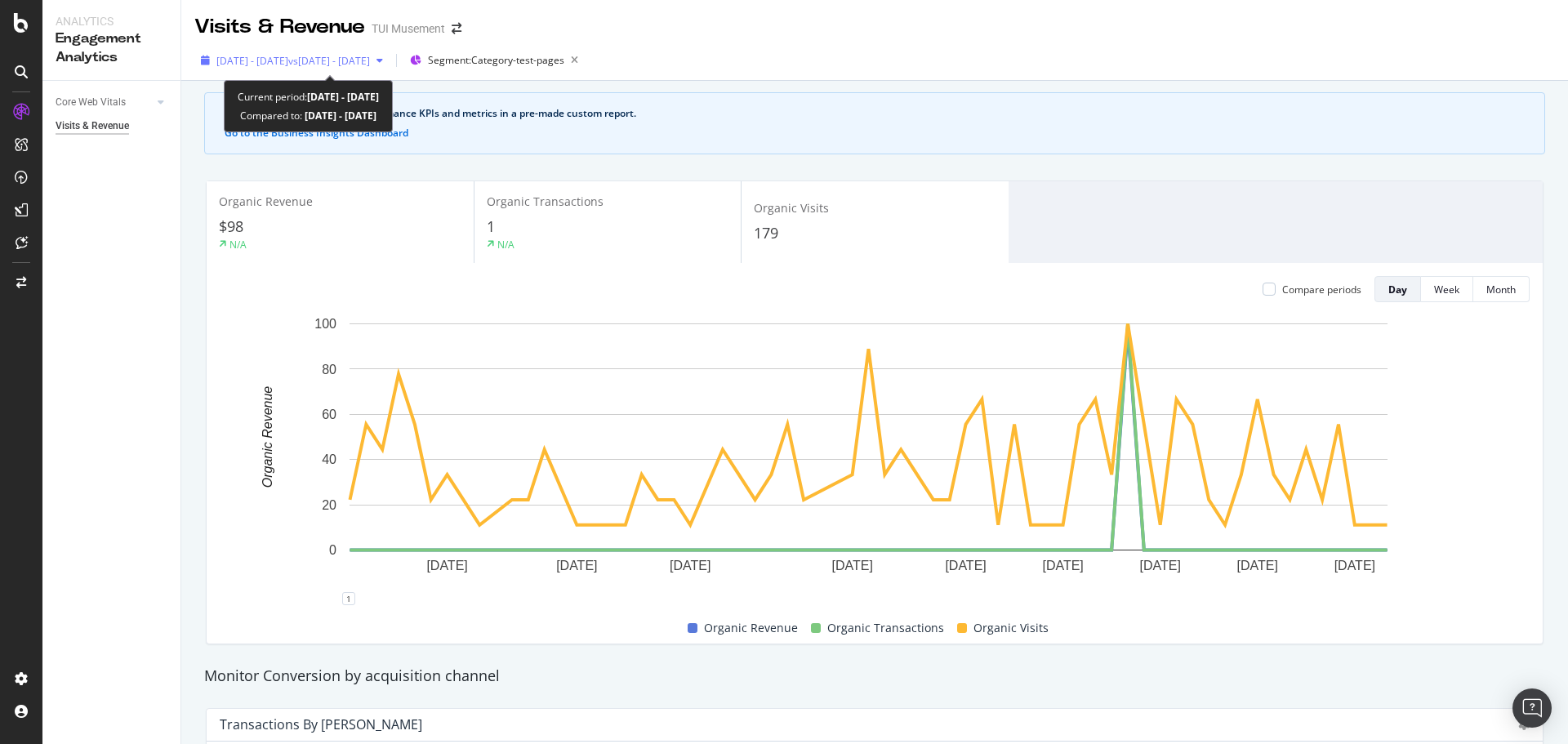
click at [288, 62] on span "[DATE] - [DATE]" at bounding box center [252, 61] width 72 height 14
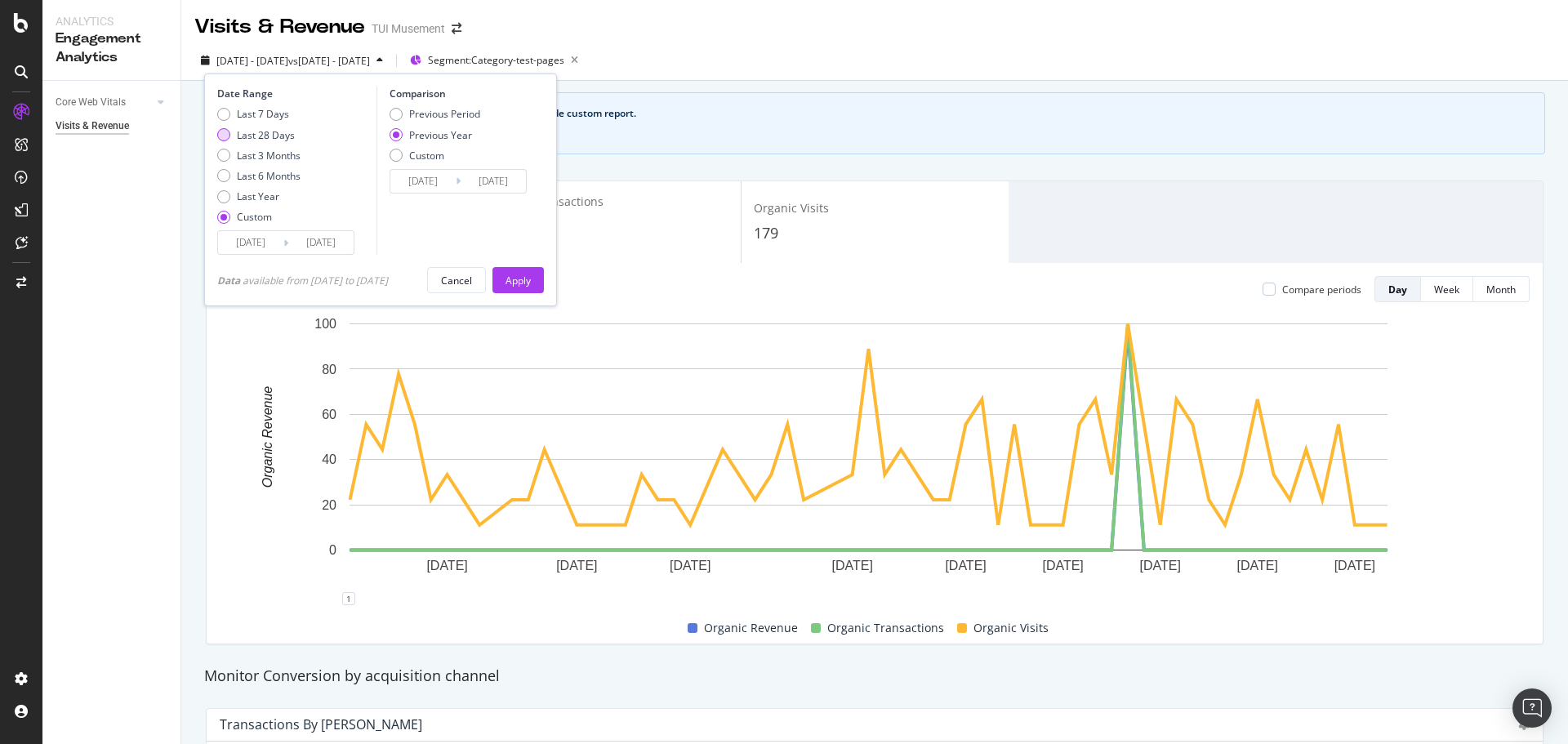
click at [263, 131] on div "Last 28 Days" at bounding box center [266, 135] width 58 height 14
type input "[DATE]"
click at [544, 284] on button "Apply" at bounding box center [517, 280] width 51 height 26
